Goal: Use online tool/utility: Utilize a website feature to perform a specific function

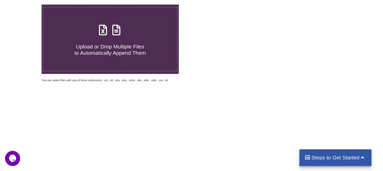
click at [124, 48] on span "Upload or Drop Multiple Files to Automatically Append Them" at bounding box center [110, 50] width 71 height 12
click at [26, 5] on input "Upload or Drop Multiple Files to Automatically Append Them" at bounding box center [26, 5] width 0 height 0
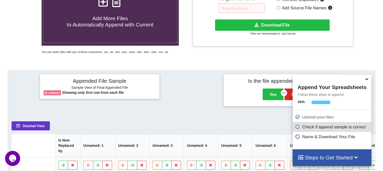
scroll to position [98, 0]
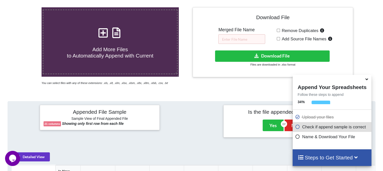
click at [110, 44] on h4 "Add More Files to Automatically Append with Current" at bounding box center [110, 49] width 134 height 19
click at [26, 7] on input "Add More Files to Automatically Append with Current" at bounding box center [26, 7] width 0 height 0
click at [105, 34] on icon at bounding box center [103, 30] width 13 height 11
click at [26, 7] on input "Add More Files to Automatically Append with Current" at bounding box center [26, 7] width 0 height 0
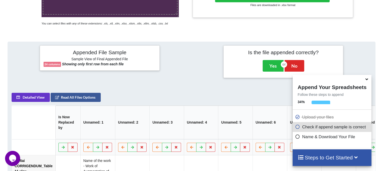
scroll to position [123, 0]
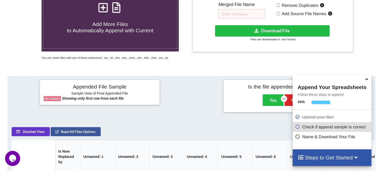
click at [102, 10] on icon at bounding box center [103, 5] width 13 height 11
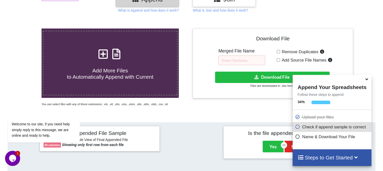
scroll to position [73, 0]
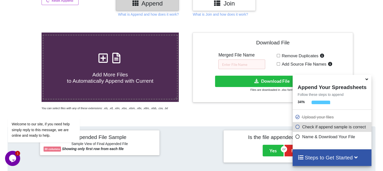
click at [102, 59] on icon at bounding box center [103, 55] width 13 height 11
click at [26, 33] on input "Add More Files to Automatically Append with Current" at bounding box center [26, 33] width 0 height 0
type input "C:\fakepath\Multai CORRIGENDUM_Table 15.xlsx"
click at [245, 65] on input "text" at bounding box center [242, 65] width 47 height 10
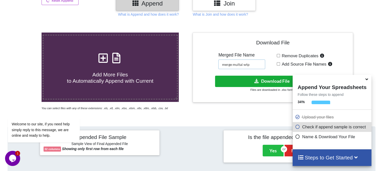
type input "merge multai wtp"
click at [260, 81] on button "Download File" at bounding box center [272, 81] width 115 height 11
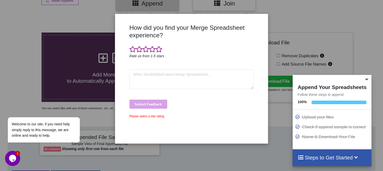
click at [329, 27] on div "How did you find your Merge Spreadsheet experience? Rate us from 1-5 stars Subm…" at bounding box center [191, 85] width 383 height 171
